Goal: Ask a question

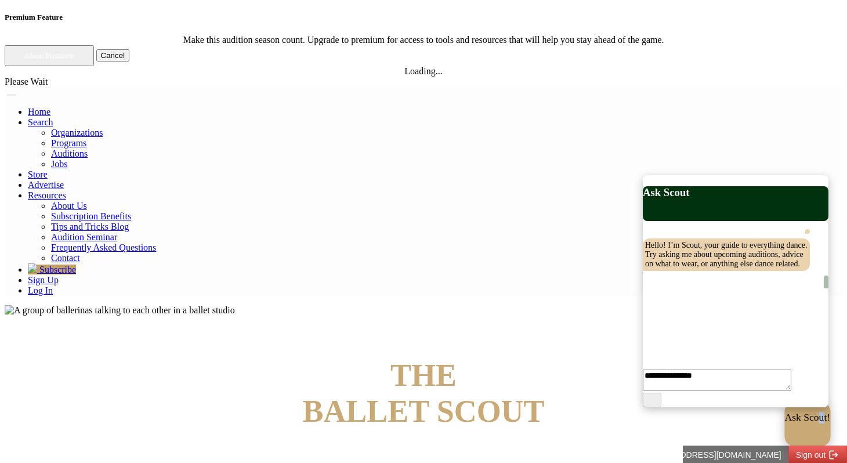
click at [788, 424] on p "Ask Scout!" at bounding box center [808, 418] width 46 height 12
click at [696, 384] on textarea at bounding box center [715, 371] width 145 height 38
type textarea "**********"
click at [662, 393] on button at bounding box center [652, 400] width 19 height 15
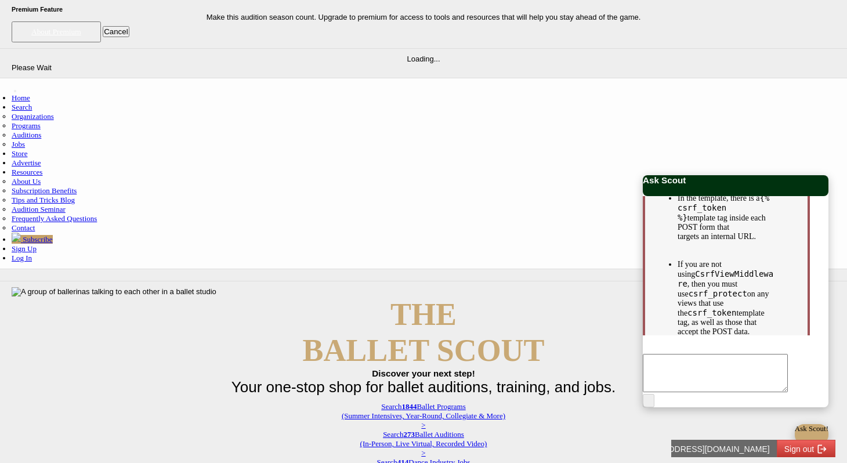
scroll to position [543, 0]
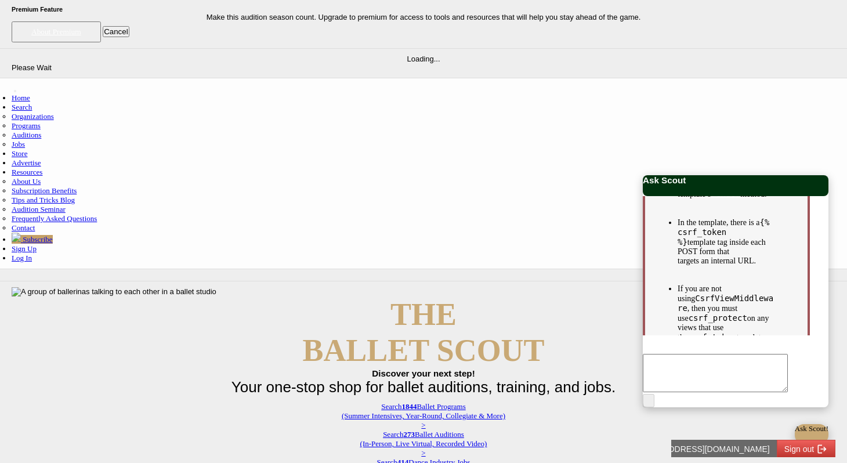
click at [697, 267] on ul "Your browser is accepting cookies. The view function passes a request to the te…" at bounding box center [727, 298] width 98 height 349
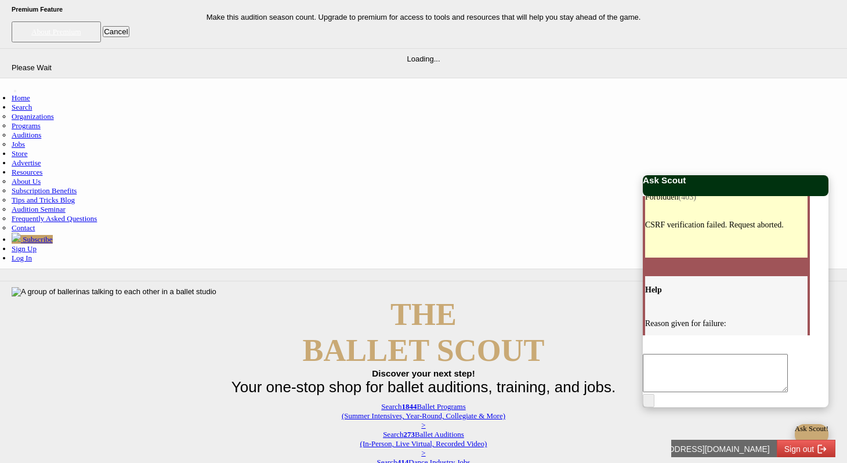
scroll to position [174, 0]
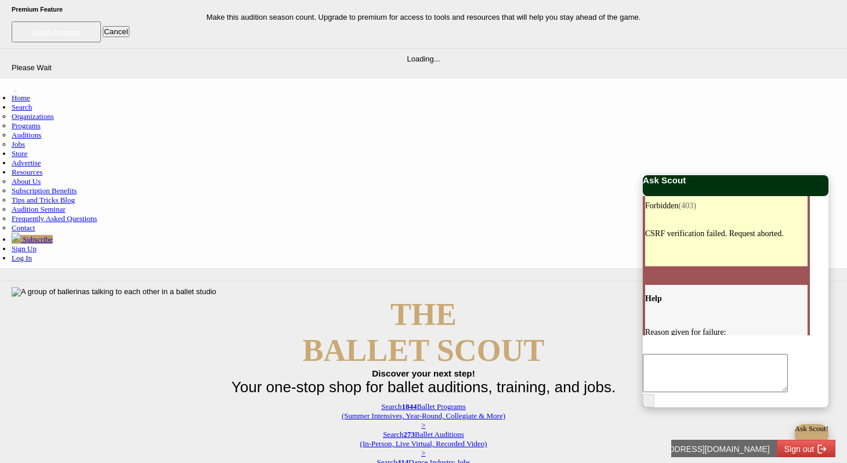
click at [460, 287] on div "THE BALLET SCOUT Discover your next step! Your one-stop shop for ballet auditio…" at bounding box center [424, 386] width 824 height 199
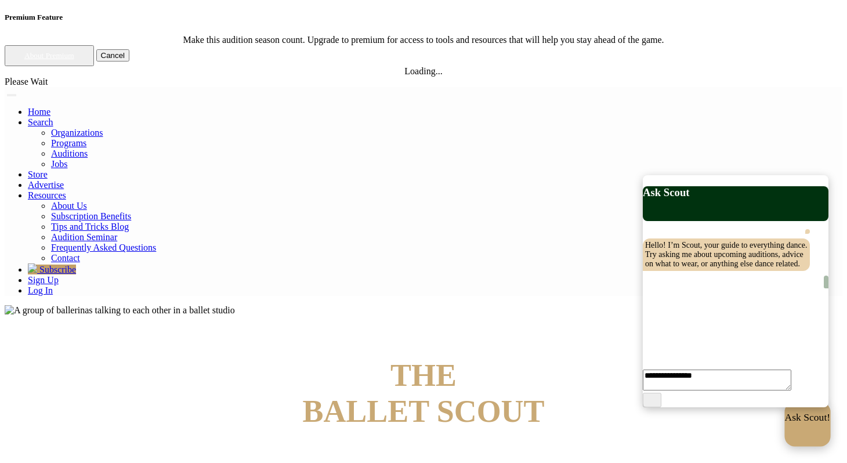
click at [785, 424] on p "Ask Scout!" at bounding box center [808, 418] width 46 height 12
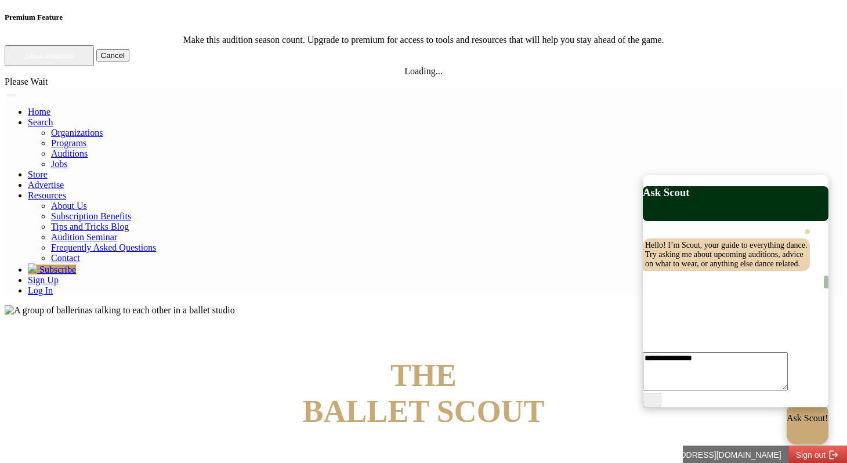
click at [688, 391] on textarea at bounding box center [715, 371] width 145 height 38
type textarea "**********"
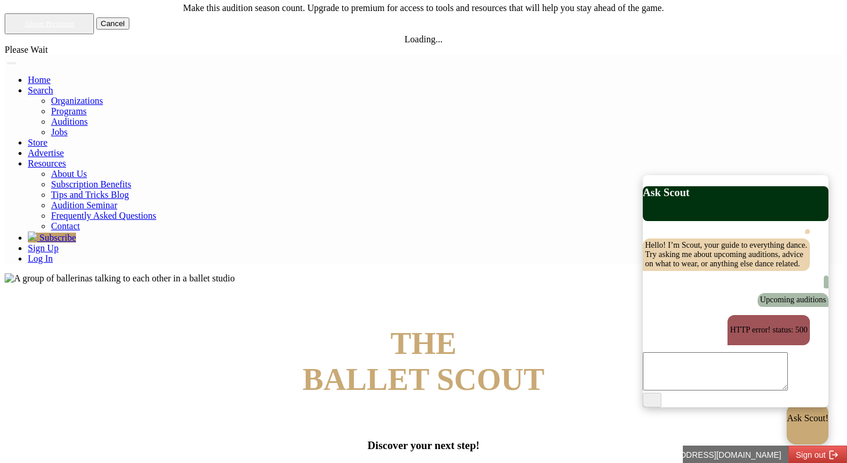
scroll to position [33, 0]
click at [730, 326] on p "HTTP error! status: 500" at bounding box center [769, 330] width 78 height 9
copy p "HTTP error! status: 500"
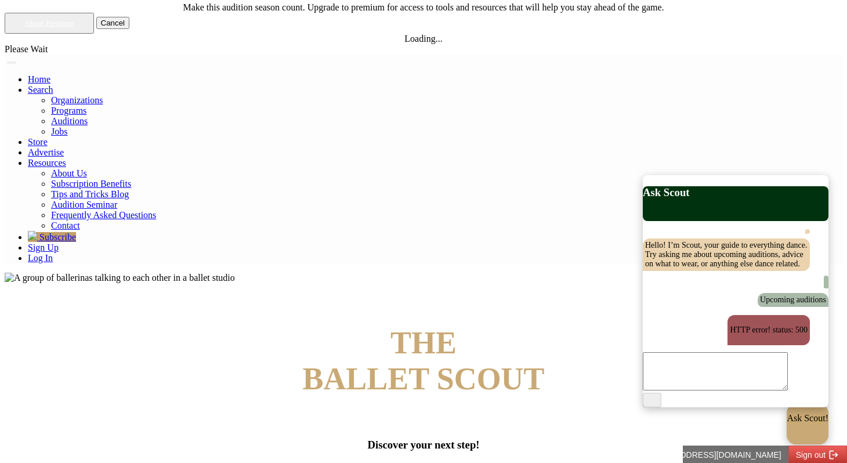
click at [719, 367] on textarea at bounding box center [715, 371] width 145 height 38
click at [708, 284] on div "Hello! I’m Scout, your guide to everything dance. Try asking me about upcoming …" at bounding box center [736, 285] width 186 height 129
click at [709, 378] on textarea at bounding box center [715, 371] width 145 height 38
type textarea "**********"
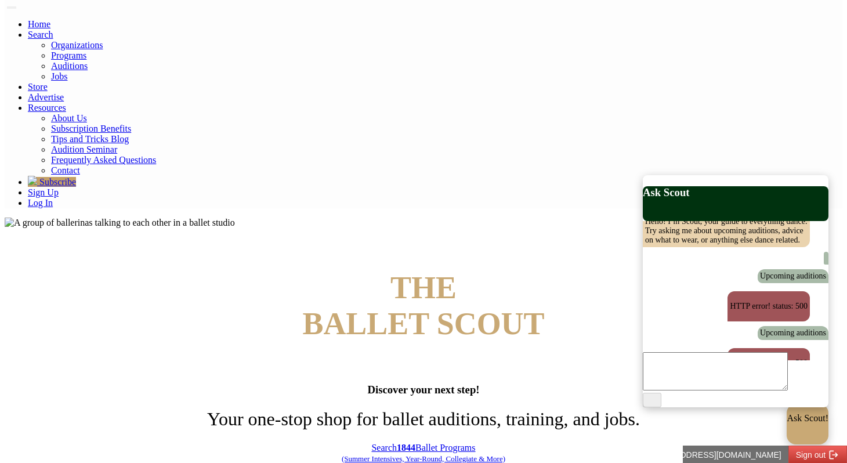
scroll to position [96, 0]
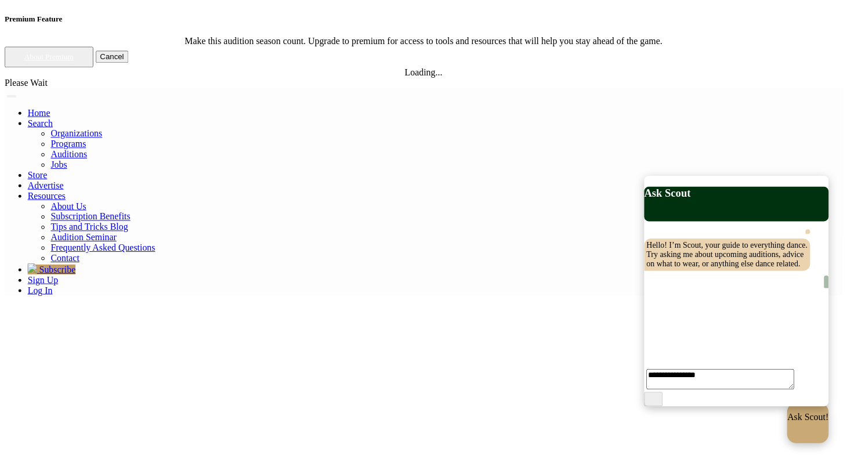
scroll to position [243, 0]
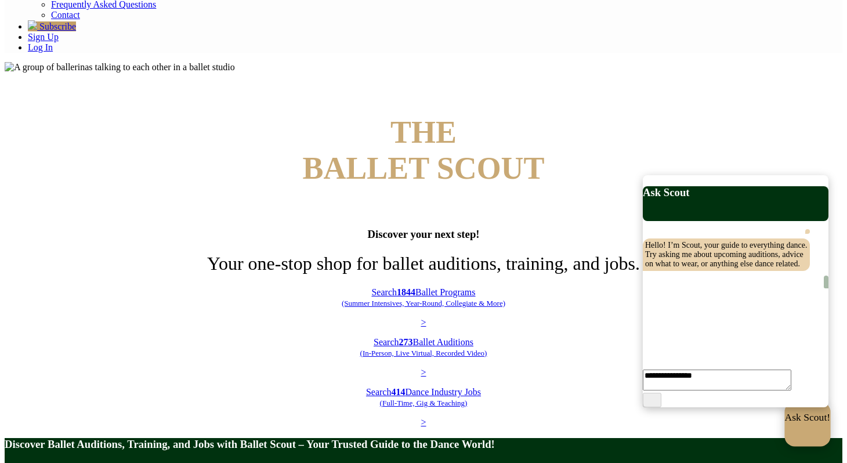
click at [785, 424] on p "Ask Scout!" at bounding box center [808, 418] width 46 height 12
click at [706, 380] on textarea at bounding box center [715, 371] width 145 height 38
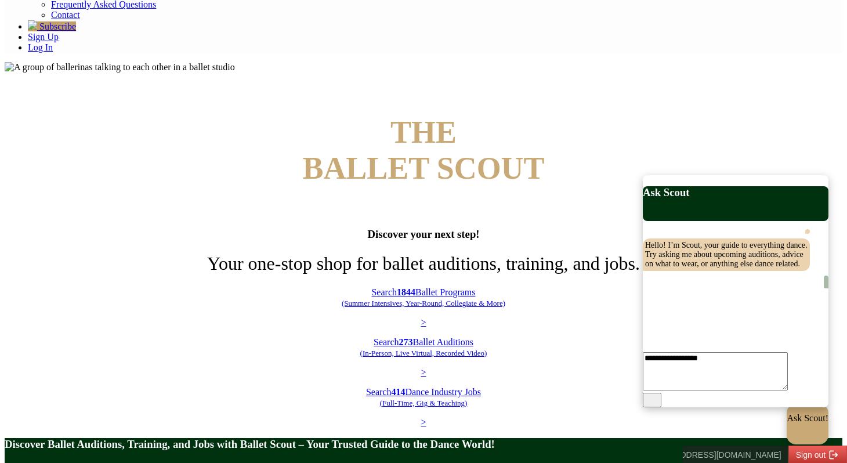
type textarea "**********"
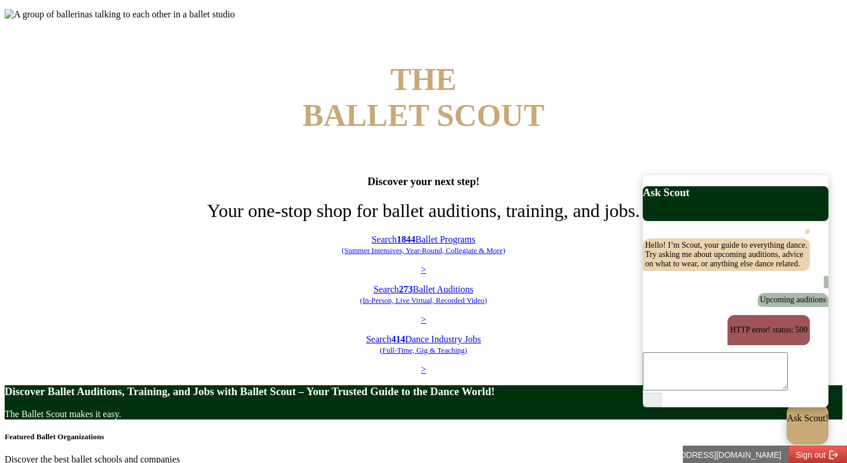
scroll to position [306, 0]
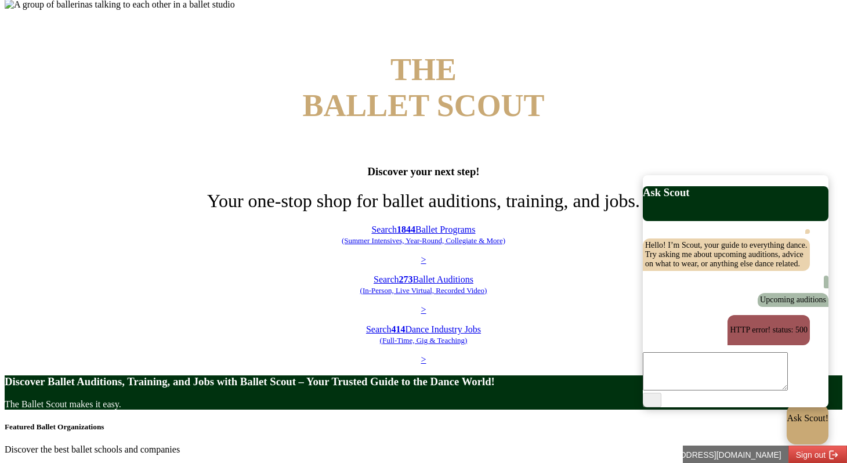
click at [685, 367] on textarea at bounding box center [715, 371] width 145 height 38
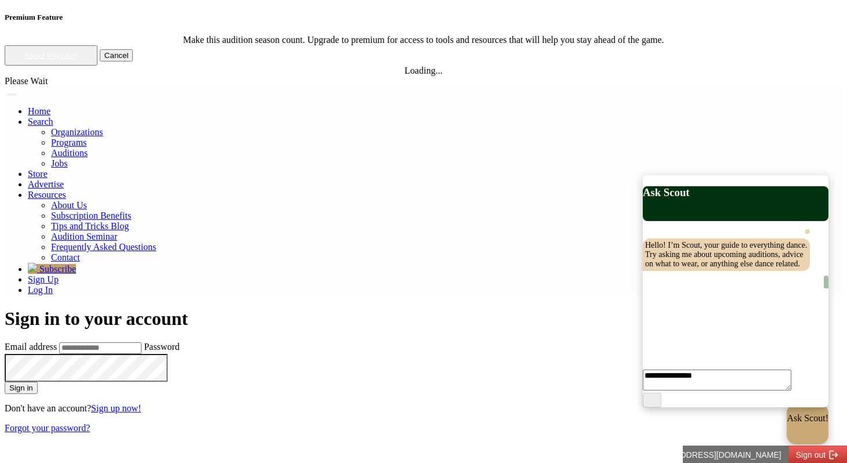
click at [602, 308] on div "Sign in to your account Email address Password Sign in Don't have an account? S…" at bounding box center [424, 447] width 838 height 278
click at [607, 308] on div "Sign in to your account Email address Password Sign in Don't have an account? S…" at bounding box center [424, 447] width 838 height 278
click at [372, 106] on div "Home Search Organizations Programs Auditions Jobs" at bounding box center [424, 200] width 838 height 189
click at [50, 106] on link "Home" at bounding box center [39, 111] width 23 height 10
